Goal: Task Accomplishment & Management: Use online tool/utility

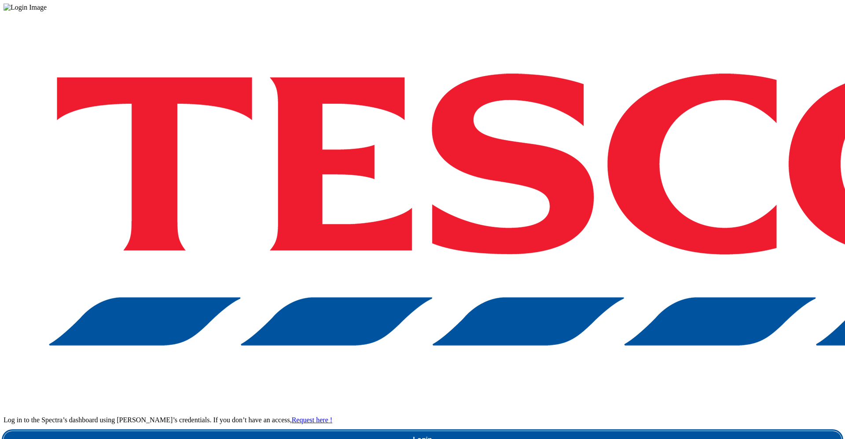
click at [608, 431] on link "Login" at bounding box center [423, 440] width 838 height 18
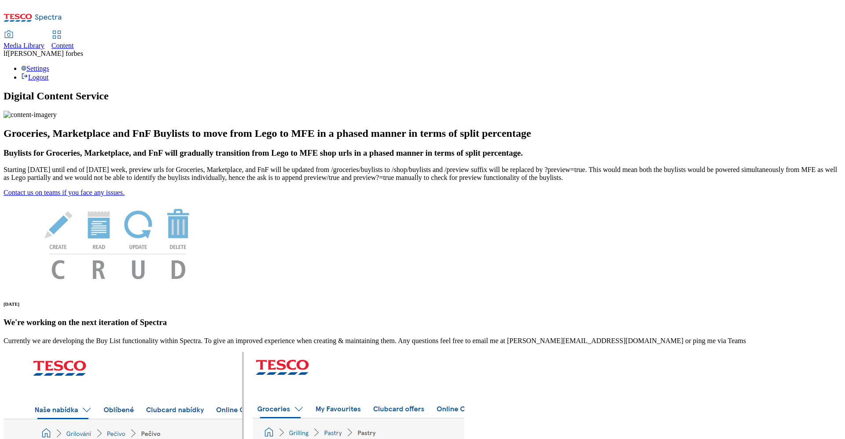
click at [74, 42] on span "Content" at bounding box center [62, 45] width 22 height 7
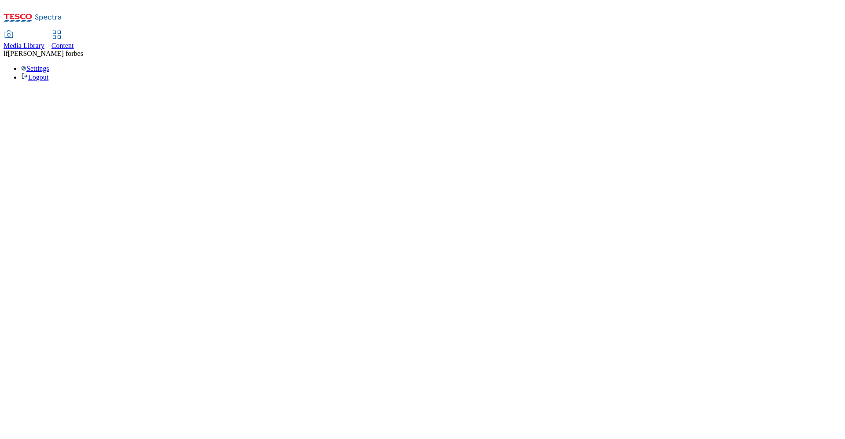
select select "ghs-[GEOGRAPHIC_DATA]"
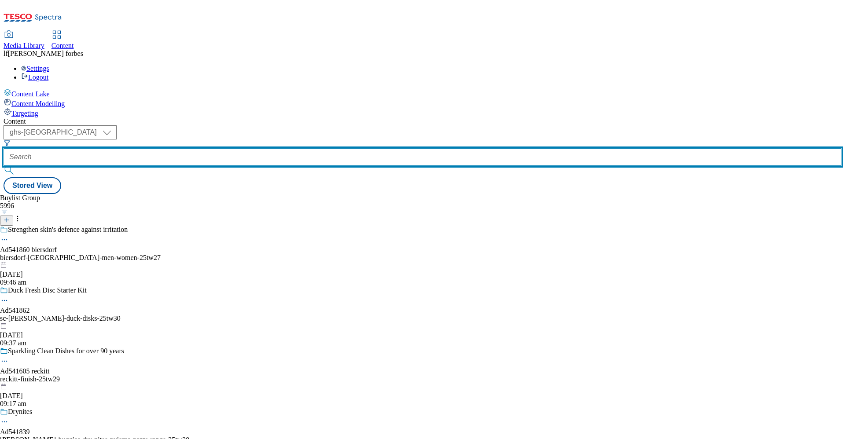
click at [227, 148] on input "text" at bounding box center [423, 157] width 838 height 18
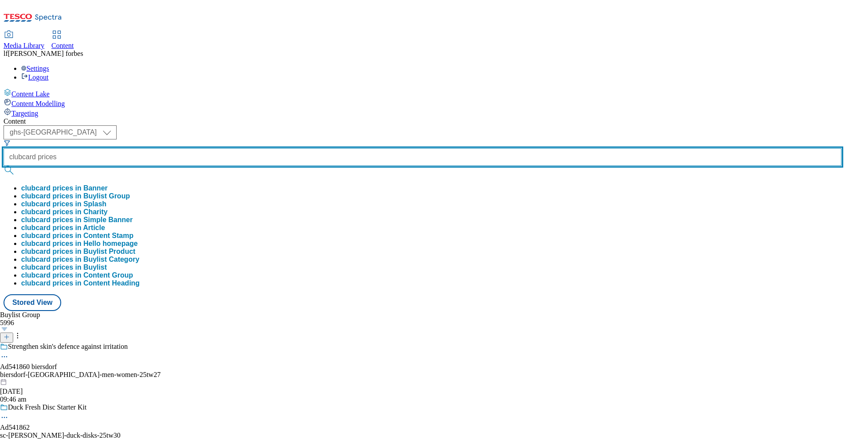
type input "clubcard prices"
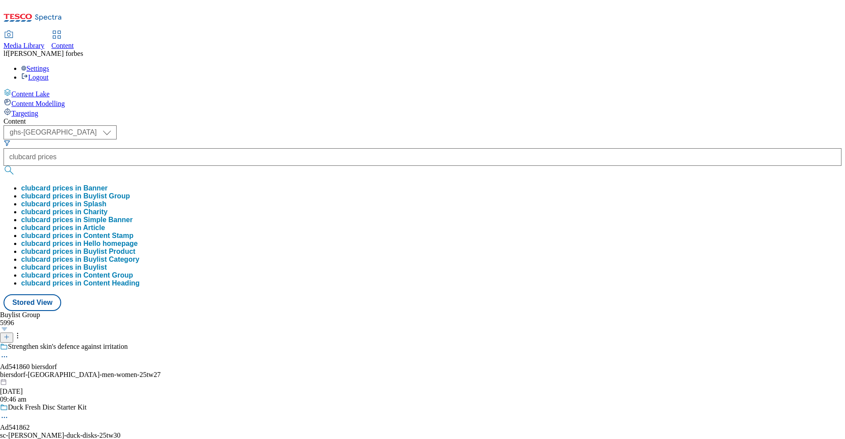
click at [108, 184] on button "clubcard prices in Banner" at bounding box center [64, 188] width 87 height 8
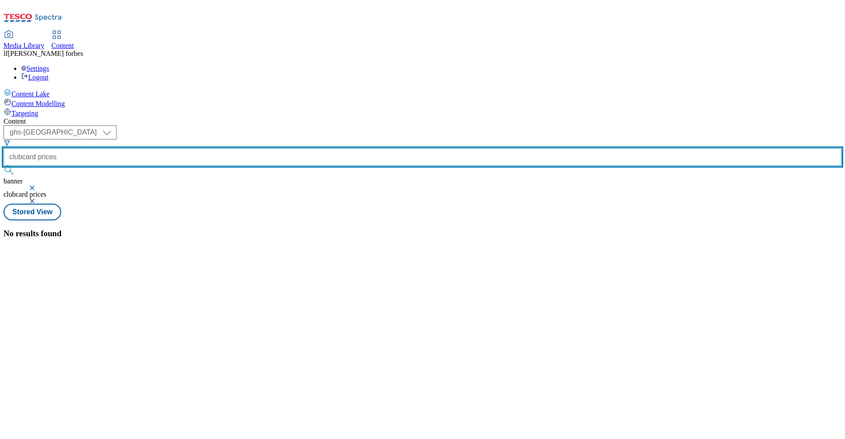
click at [233, 148] on input "clubcard prices" at bounding box center [423, 157] width 838 height 18
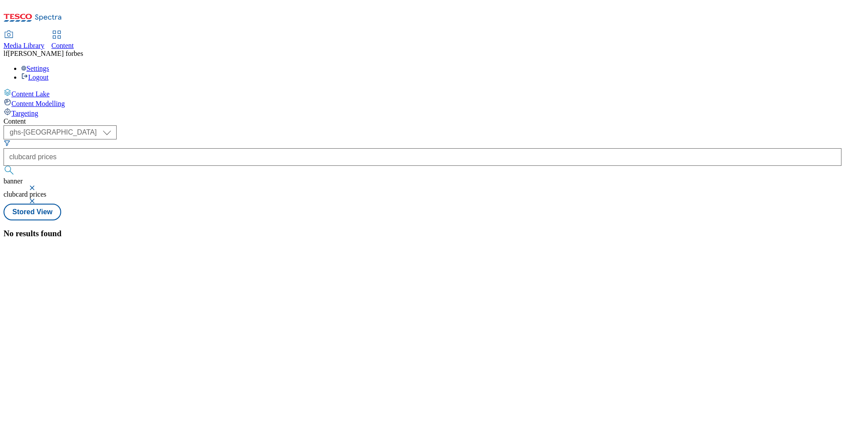
click at [37, 185] on button "button" at bounding box center [33, 187] width 9 height 5
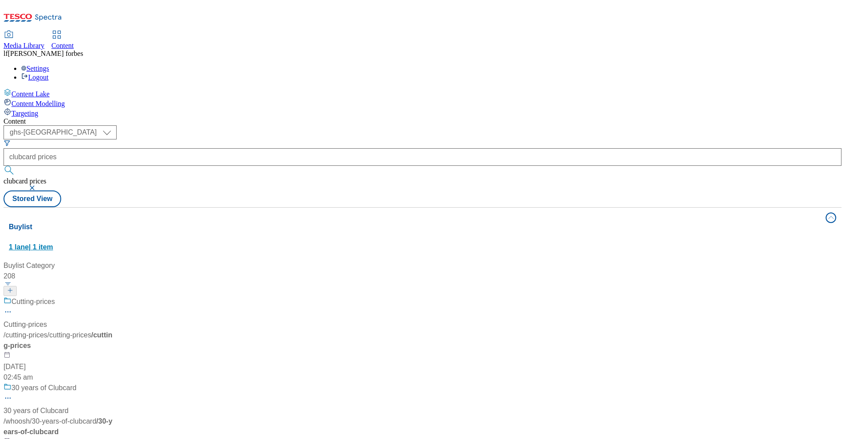
click at [337, 222] on div "Buylist 1 lane | 1 item" at bounding box center [415, 237] width 812 height 30
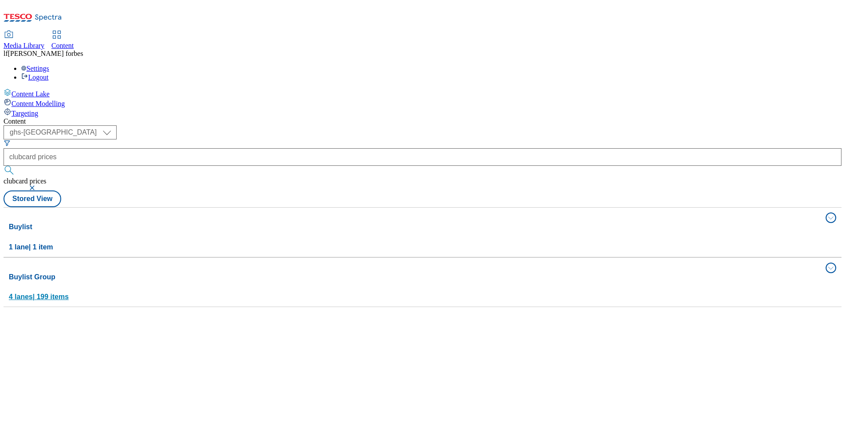
click at [249, 272] on div "Buylist Group 4 lanes | 199 items" at bounding box center [415, 287] width 812 height 30
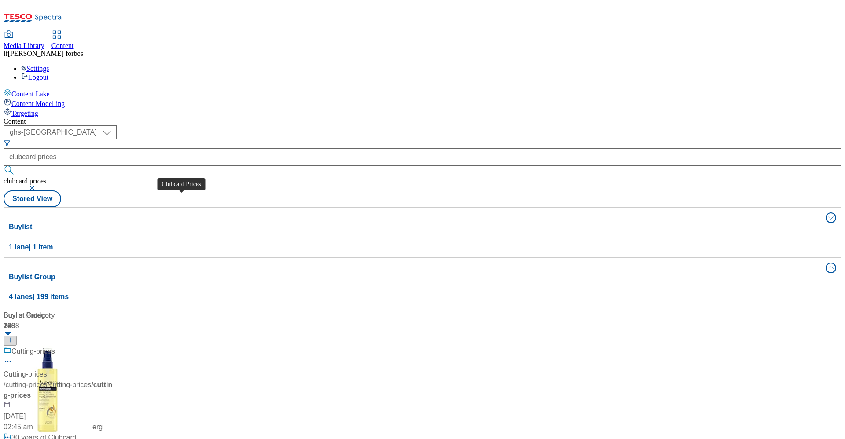
click at [61, 346] on div "Clubcard Prices" at bounding box center [36, 351] width 50 height 11
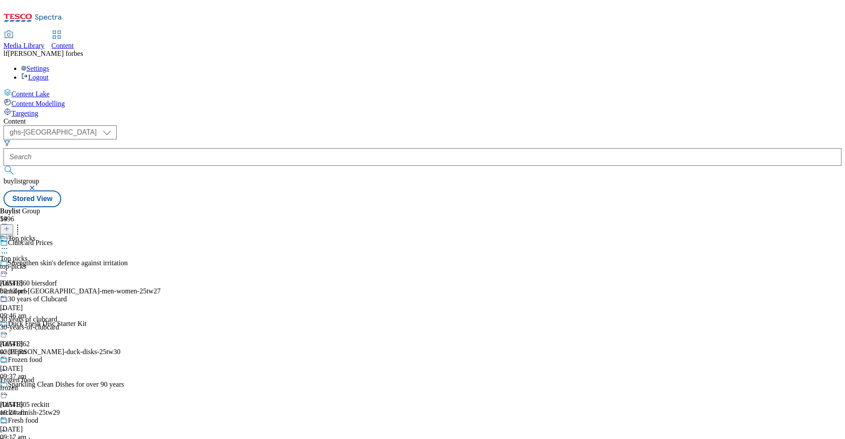
scroll to position [158, 0]
click at [38, 417] on div "Fresh food" at bounding box center [23, 421] width 30 height 8
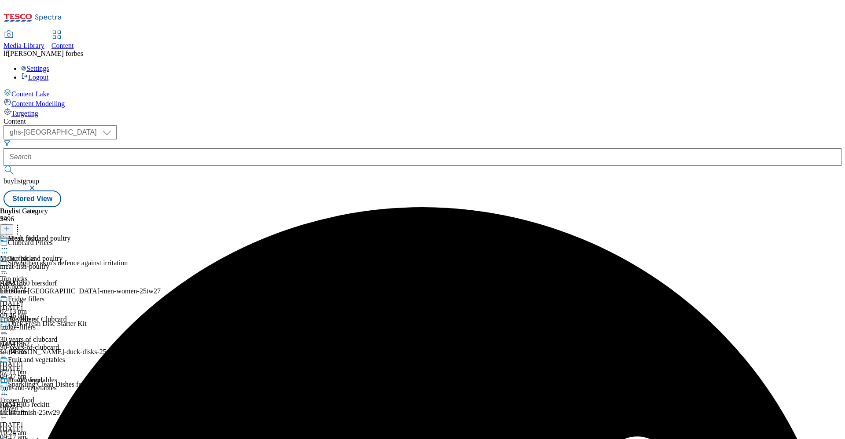
click at [9, 244] on icon at bounding box center [4, 248] width 9 height 9
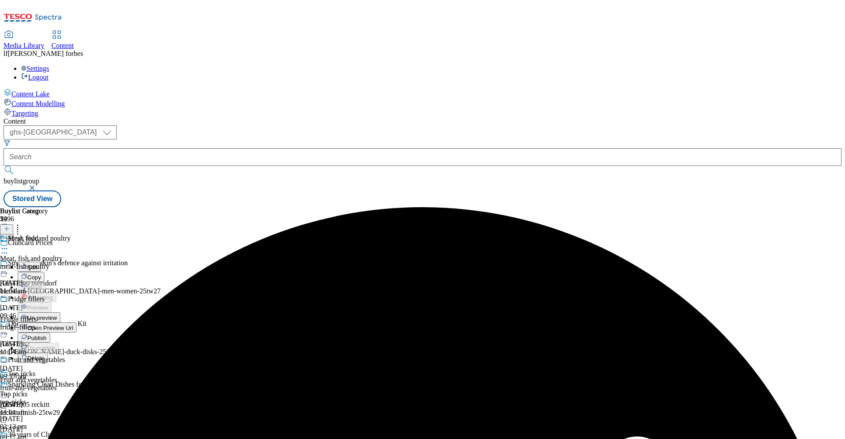
click at [57, 315] on span "Un-preview" at bounding box center [41, 318] width 29 height 7
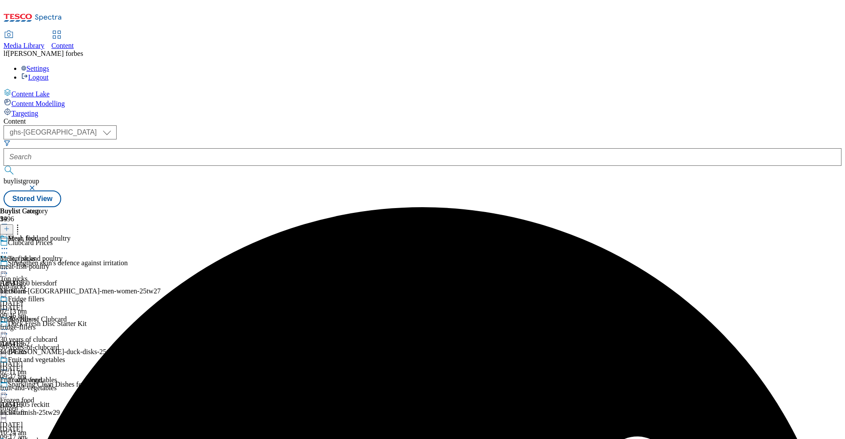
click at [22, 223] on icon at bounding box center [17, 227] width 9 height 9
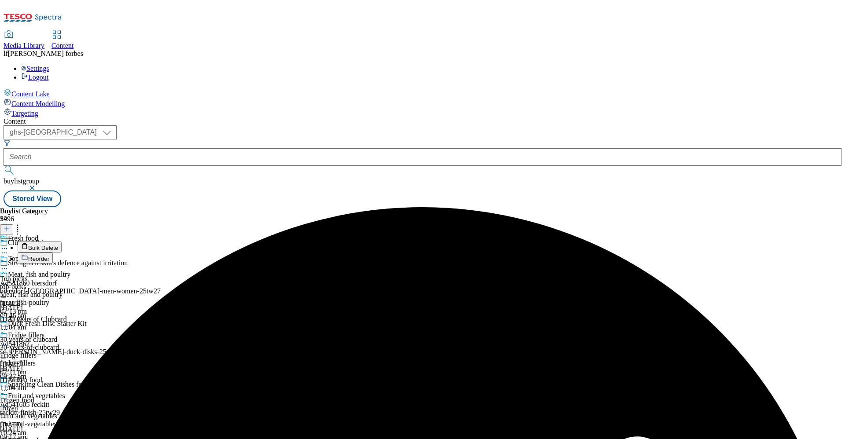
click at [53, 253] on button "Reorder" at bounding box center [35, 258] width 35 height 11
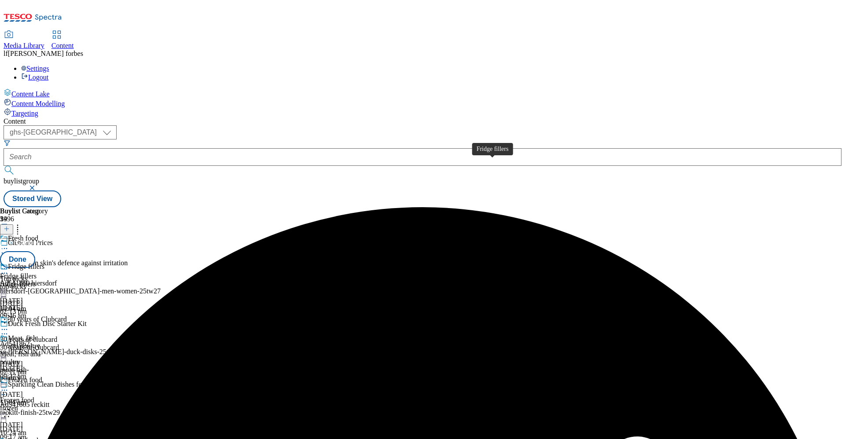
drag, startPoint x: 519, startPoint y: 254, endPoint x: 522, endPoint y: 155, distance: 98.6
click at [35, 251] on button "Done" at bounding box center [17, 259] width 35 height 17
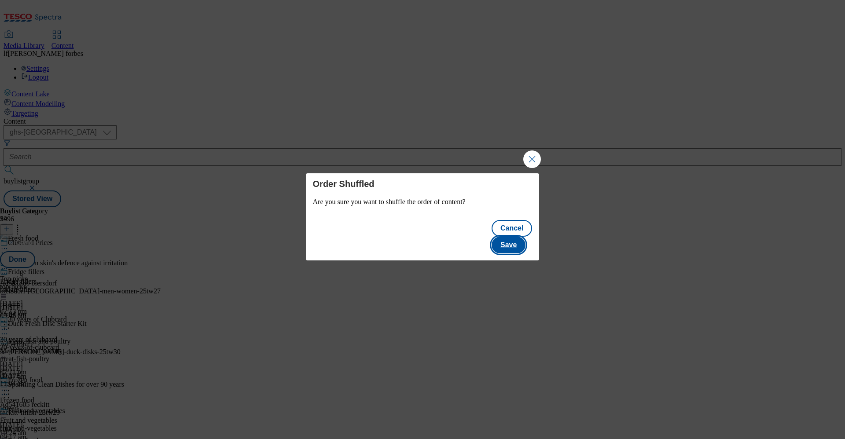
click at [505, 237] on button "Save" at bounding box center [509, 245] width 34 height 17
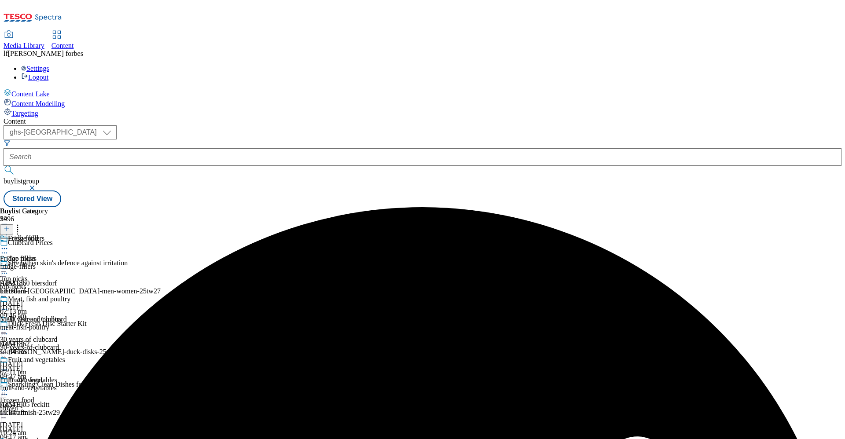
click at [9, 244] on icon at bounding box center [4, 248] width 9 height 9
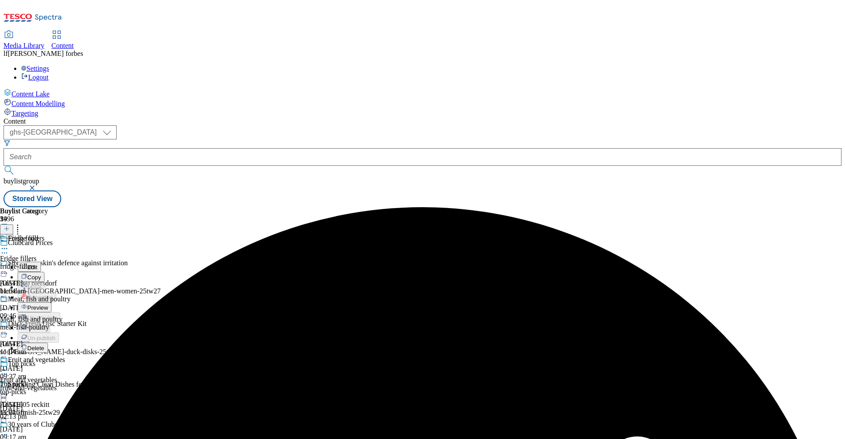
click at [100, 302] on li "Preview" at bounding box center [59, 307] width 83 height 10
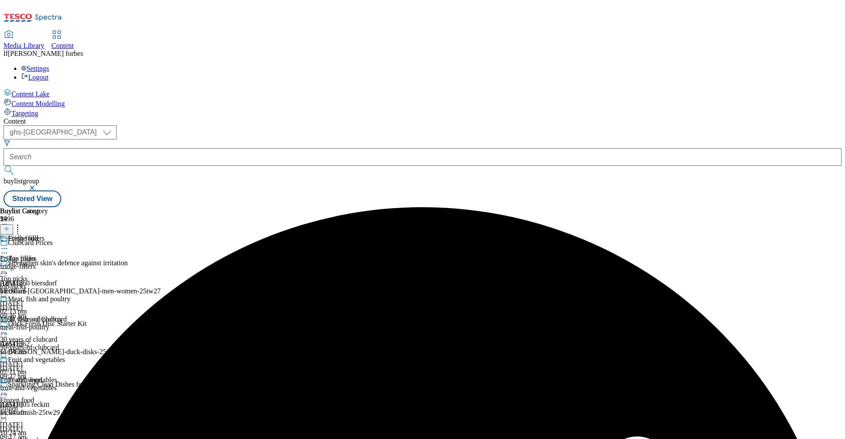
click at [9, 244] on icon at bounding box center [4, 248] width 9 height 9
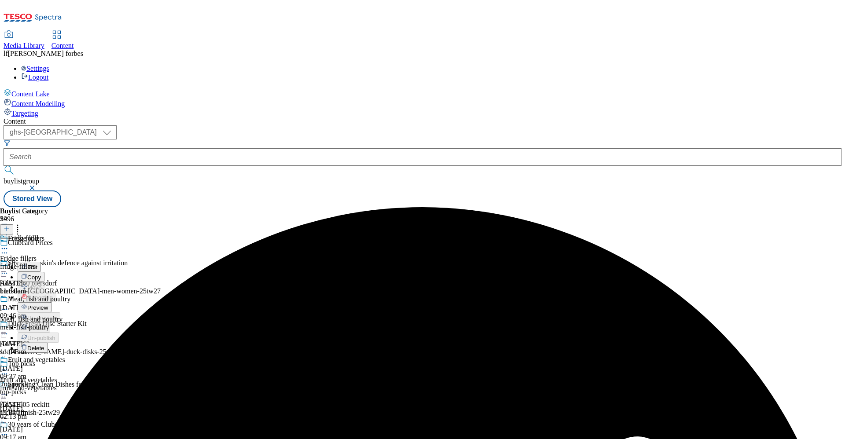
click at [48, 305] on span "Preview" at bounding box center [37, 308] width 21 height 7
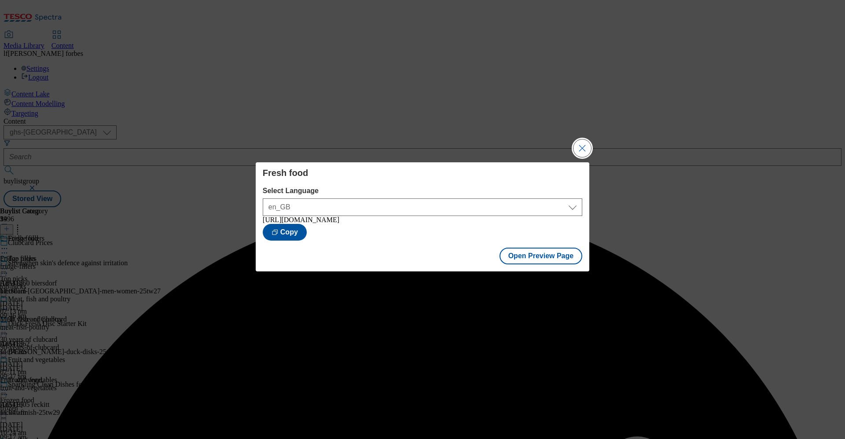
click at [580, 150] on button "Close Modal" at bounding box center [583, 149] width 18 height 18
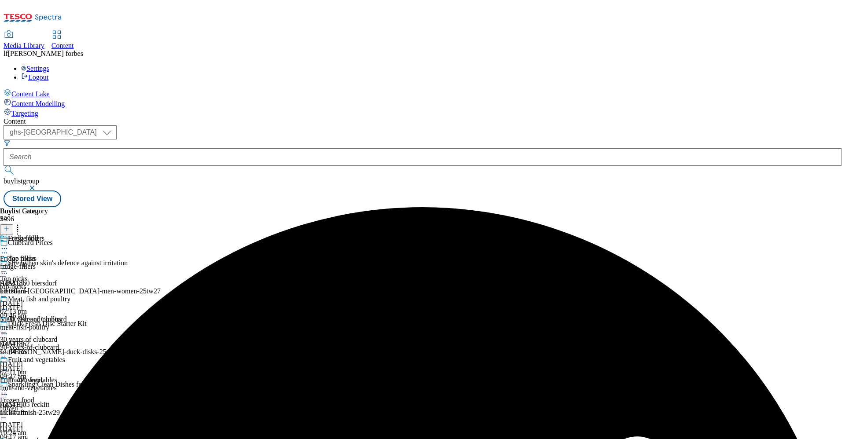
click at [9, 244] on icon at bounding box center [4, 248] width 9 height 9
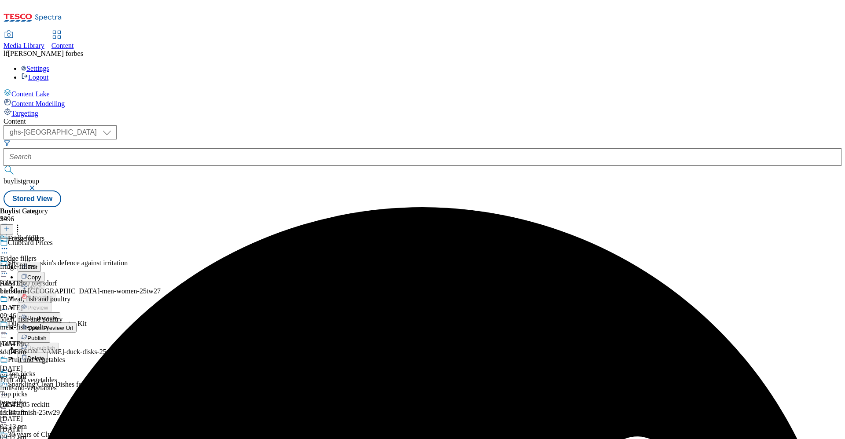
click at [47, 335] on span "Publish" at bounding box center [36, 338] width 19 height 7
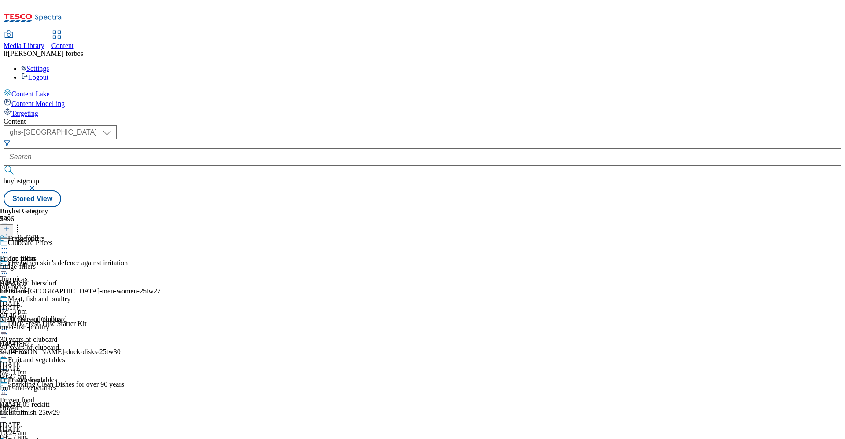
scroll to position [163, 0]
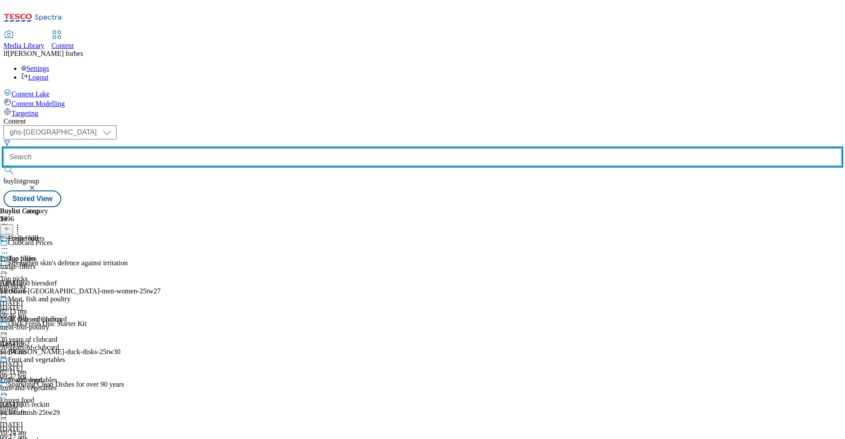
click at [209, 148] on input "text" at bounding box center [423, 157] width 838 height 18
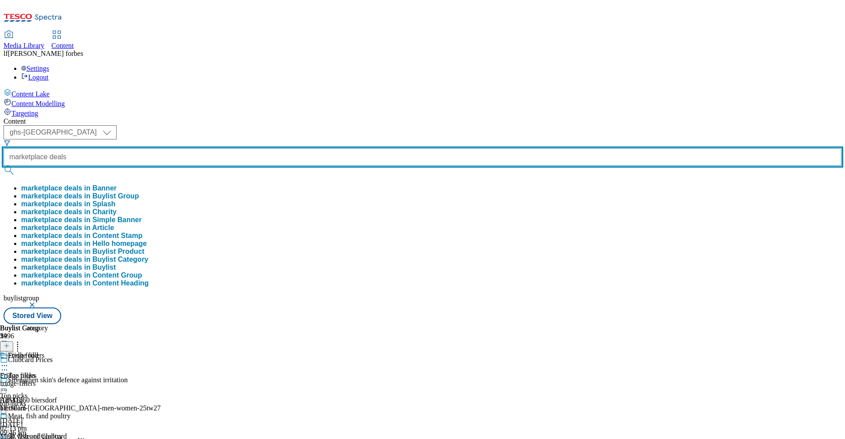
type input "marketplace deals"
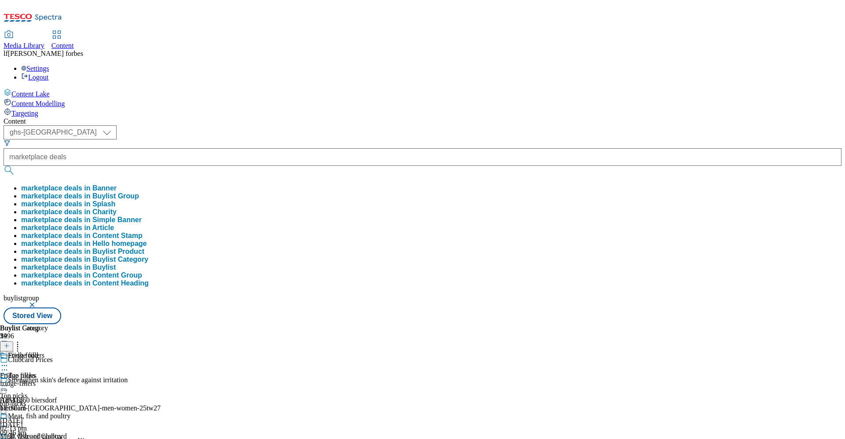
click at [16, 166] on button "submit" at bounding box center [10, 170] width 12 height 9
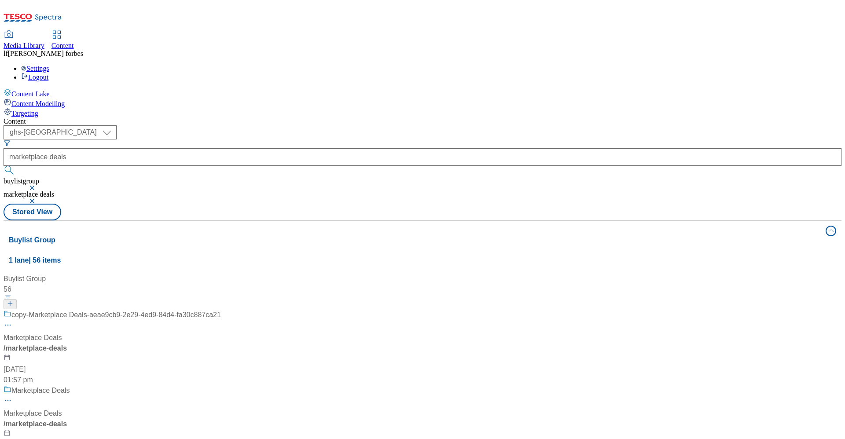
scroll to position [85, 0]
click at [70, 386] on div "Marketplace Deals" at bounding box center [40, 391] width 59 height 11
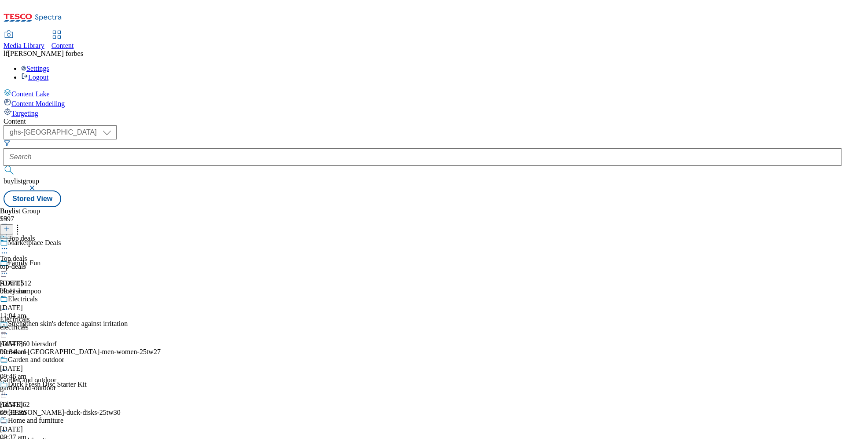
scroll to position [106, 0]
click at [64, 356] on div "Garden and outdoor" at bounding box center [36, 360] width 56 height 8
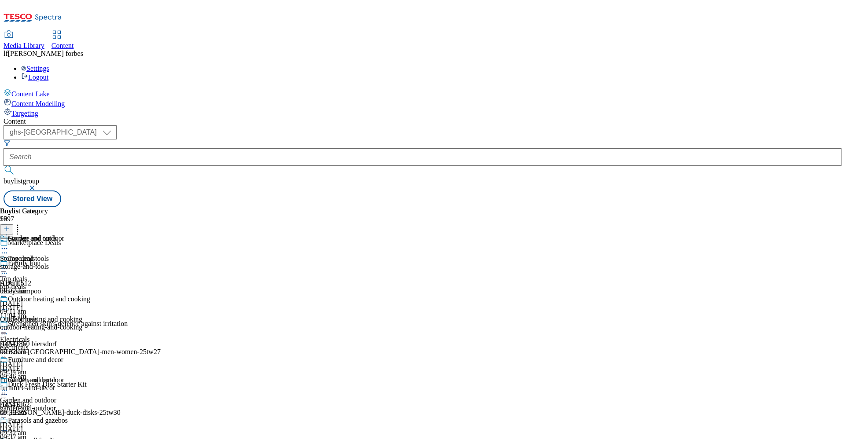
click at [9, 386] on icon at bounding box center [4, 390] width 9 height 9
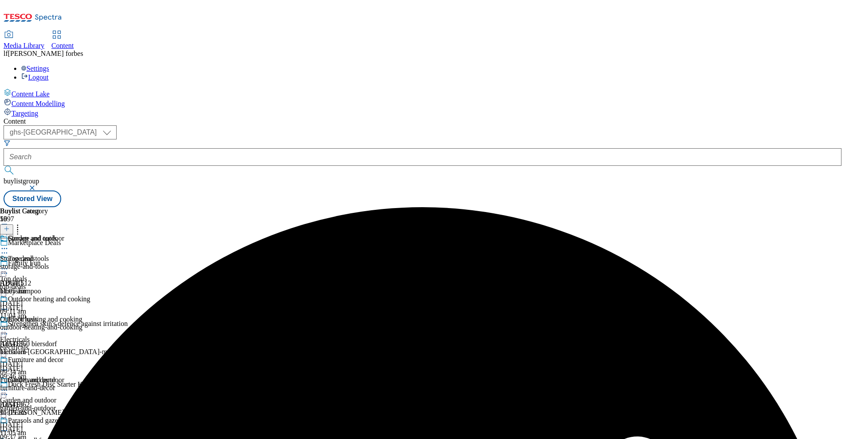
click at [9, 386] on icon at bounding box center [4, 390] width 9 height 9
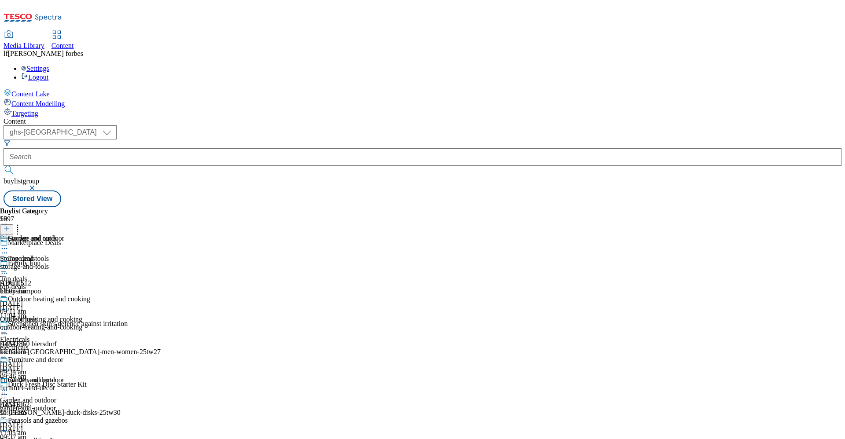
scroll to position [109, 0]
click at [9, 386] on icon at bounding box center [4, 390] width 9 height 9
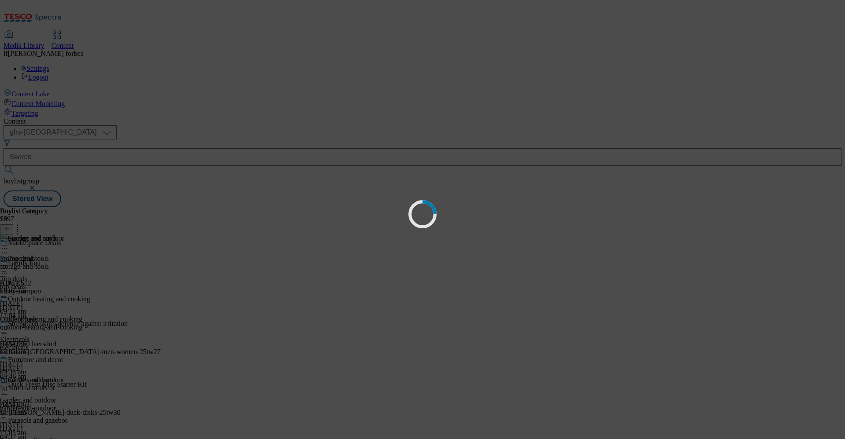
scroll to position [0, 0]
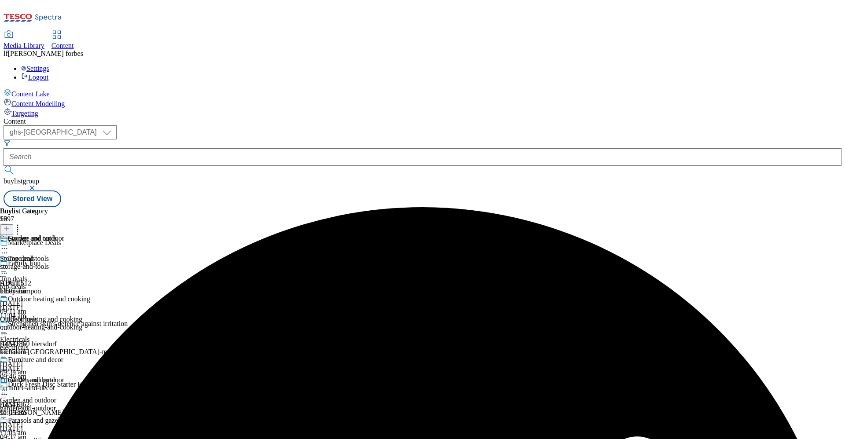
click at [22, 223] on icon at bounding box center [17, 227] width 9 height 9
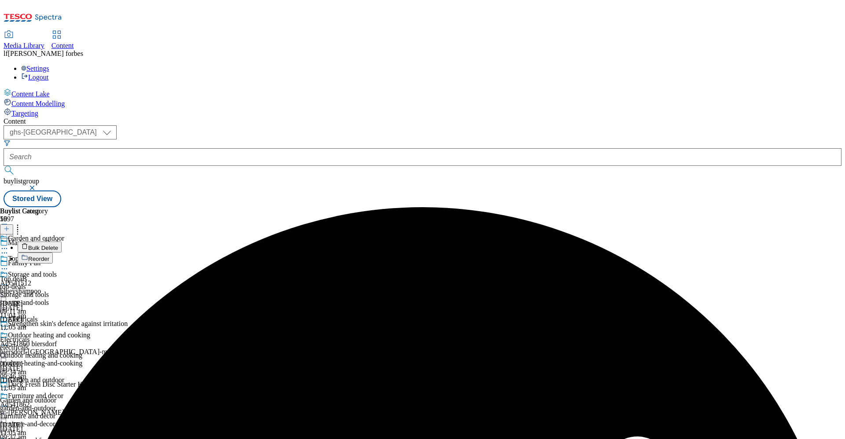
click at [49, 256] on span "Reorder" at bounding box center [38, 259] width 21 height 7
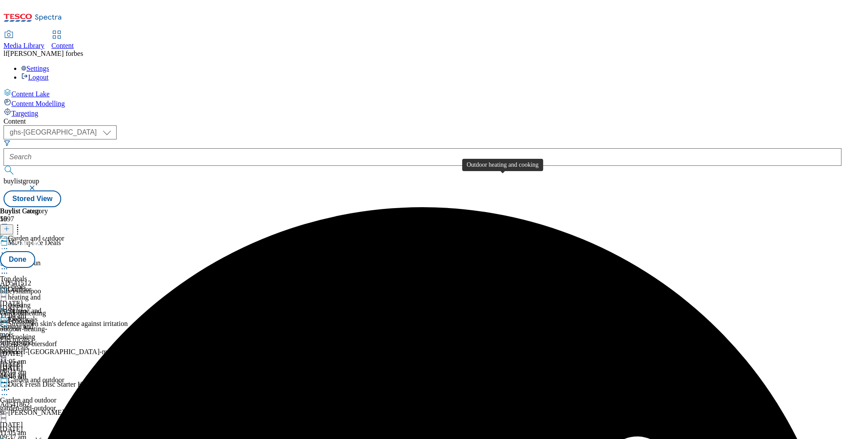
drag, startPoint x: 513, startPoint y: 248, endPoint x: 515, endPoint y: 148, distance: 100.4
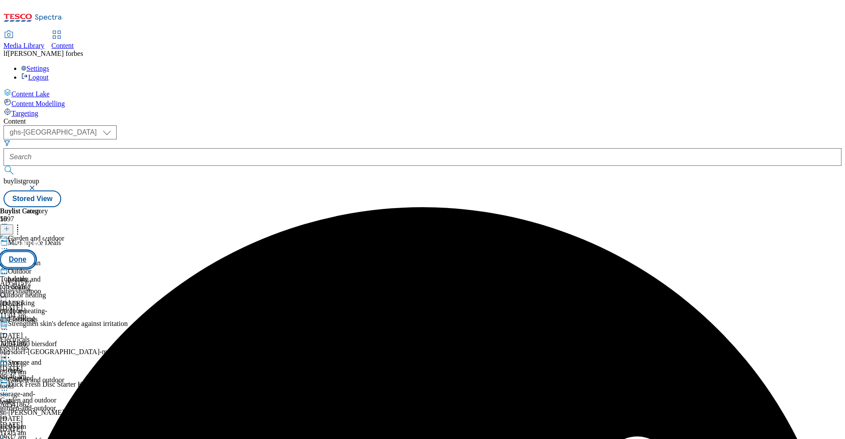
scroll to position [9, 0]
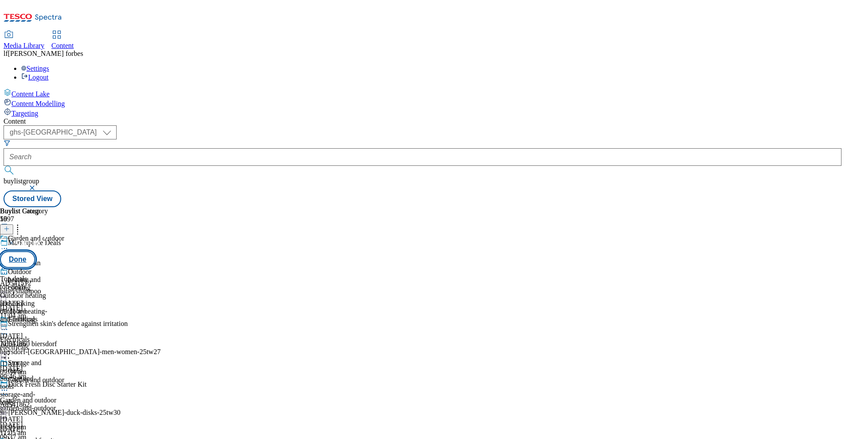
click at [35, 251] on button "Done" at bounding box center [17, 259] width 35 height 17
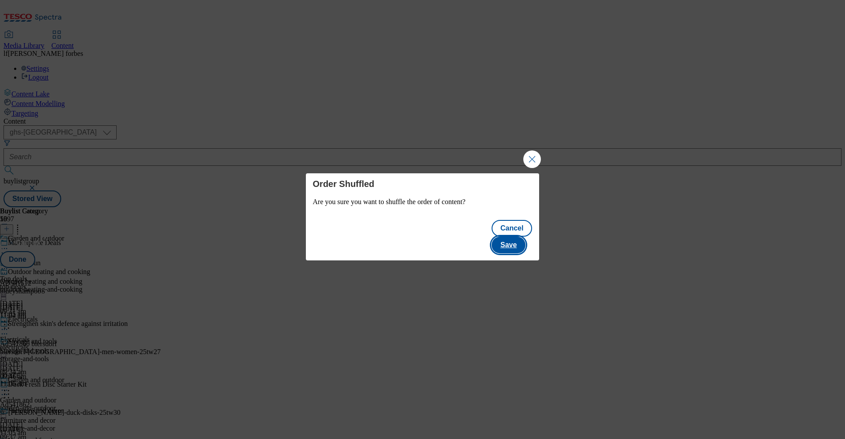
click at [513, 237] on button "Save" at bounding box center [509, 245] width 34 height 17
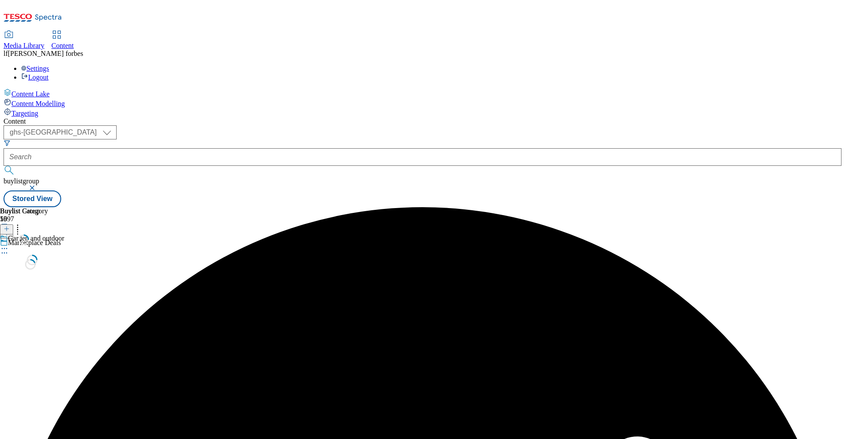
scroll to position [0, 0]
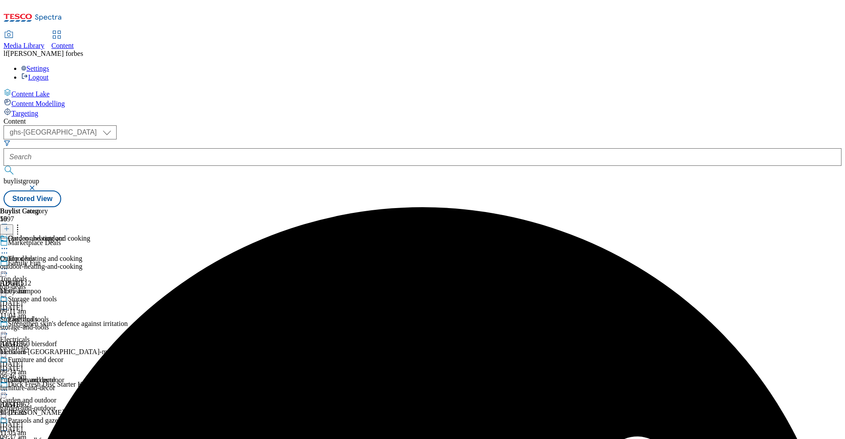
click at [9, 386] on icon at bounding box center [4, 390] width 9 height 9
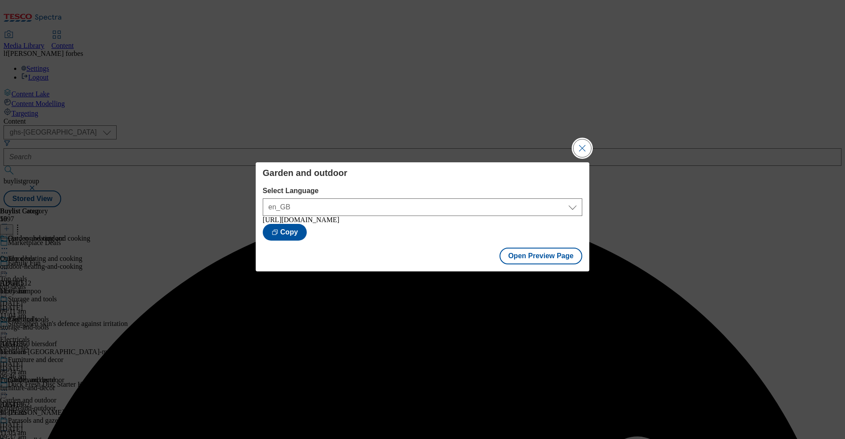
click at [581, 145] on button "Close Modal" at bounding box center [583, 149] width 18 height 18
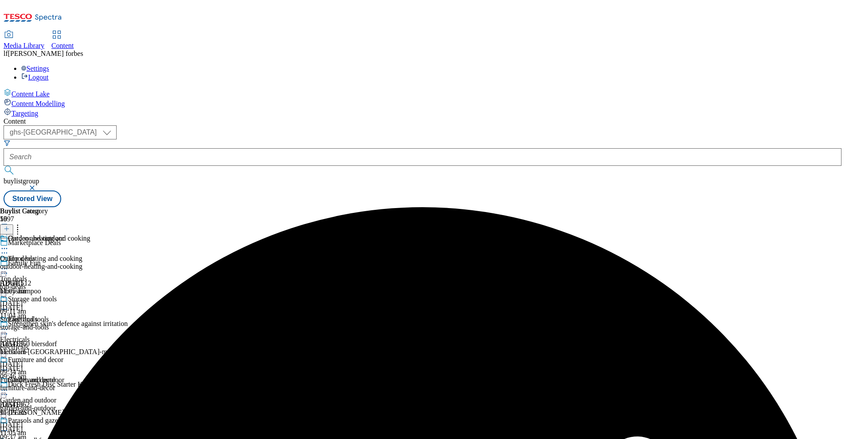
scroll to position [109, 0]
click at [9, 386] on icon at bounding box center [4, 390] width 9 height 9
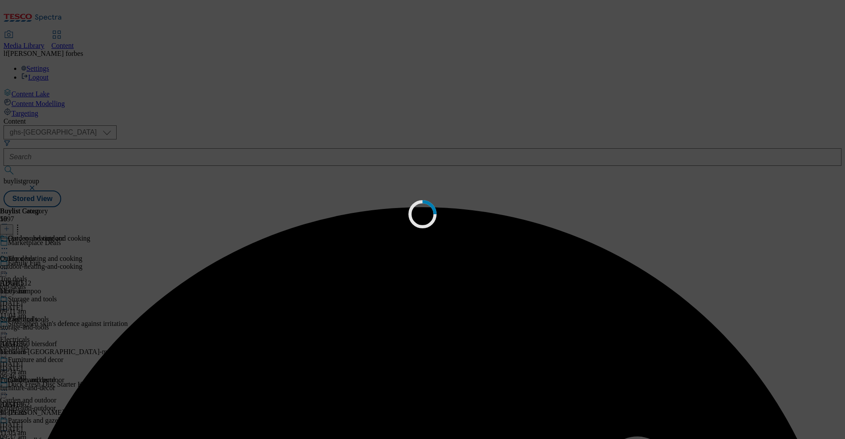
scroll to position [0, 0]
